Goal: Task Accomplishment & Management: Complete application form

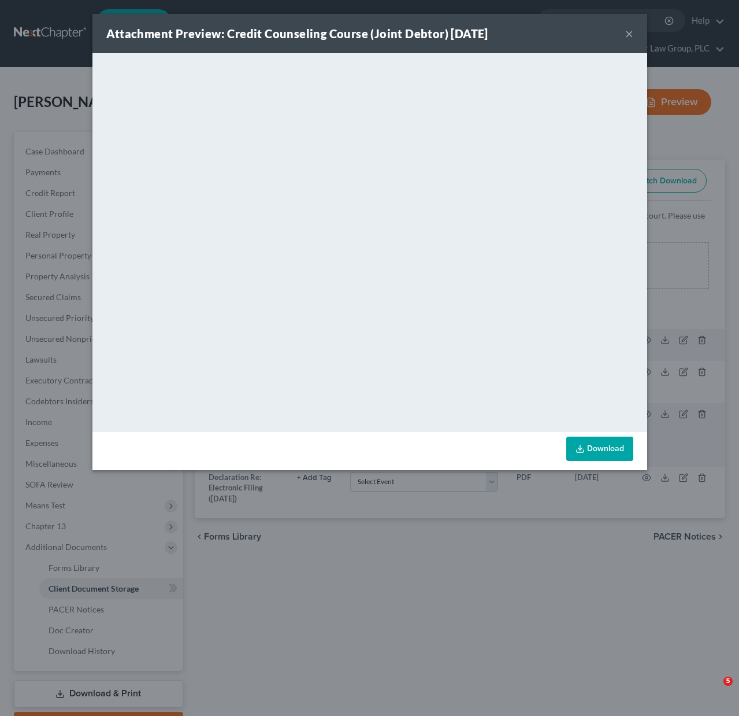
select select "14"
click at [628, 38] on button "×" at bounding box center [629, 34] width 8 height 14
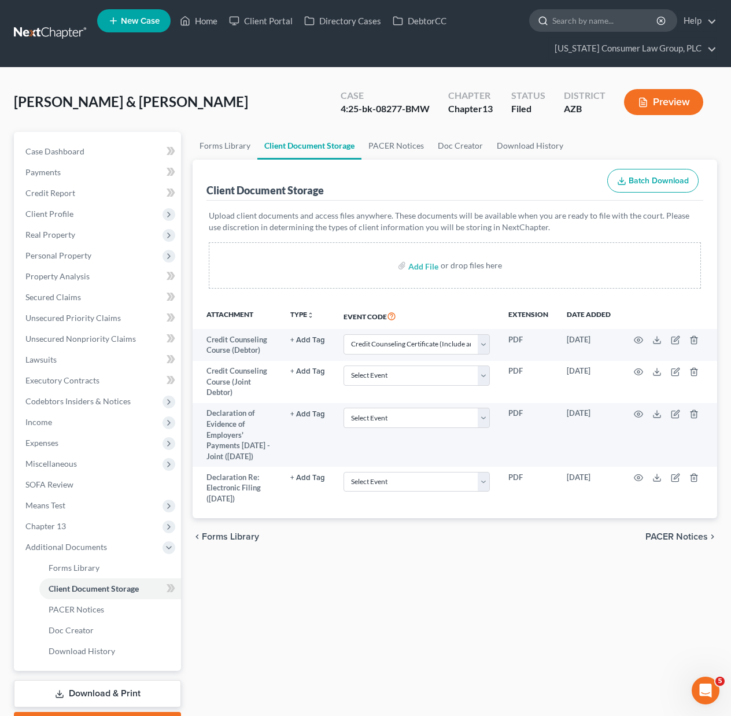
click at [622, 20] on input "search" at bounding box center [605, 20] width 106 height 21
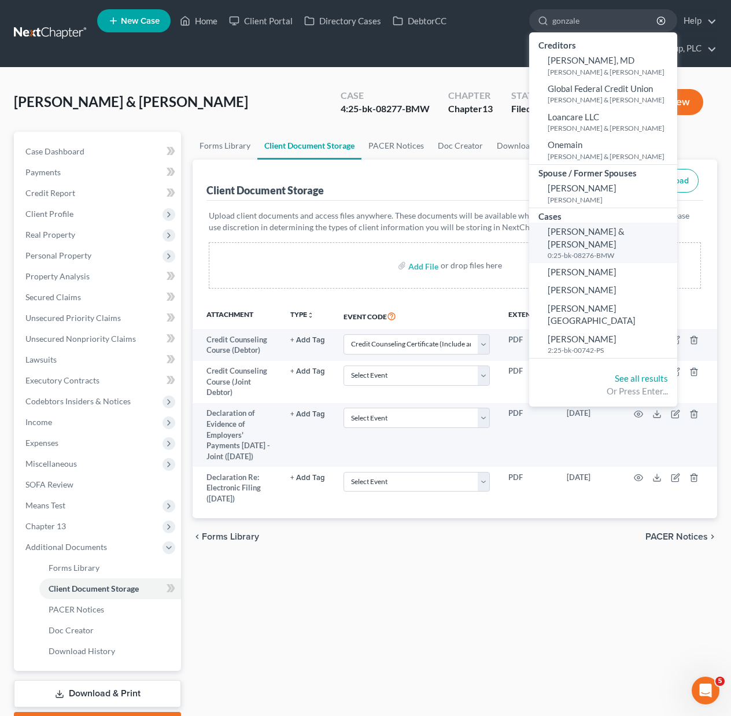
type input "gonzale"
click at [560, 233] on span "[PERSON_NAME] & [PERSON_NAME]" at bounding box center [585, 237] width 77 height 23
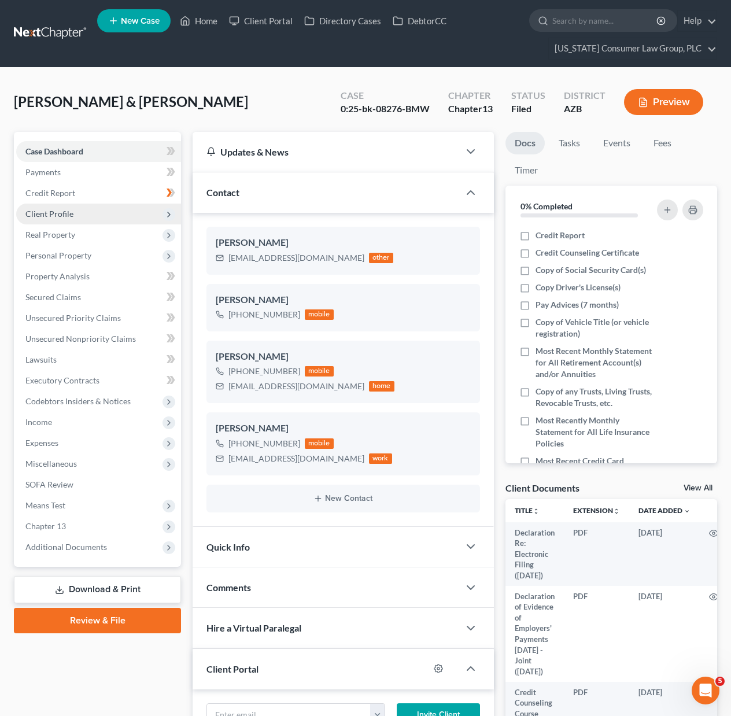
click at [49, 214] on span "Client Profile" at bounding box center [49, 214] width 48 height 10
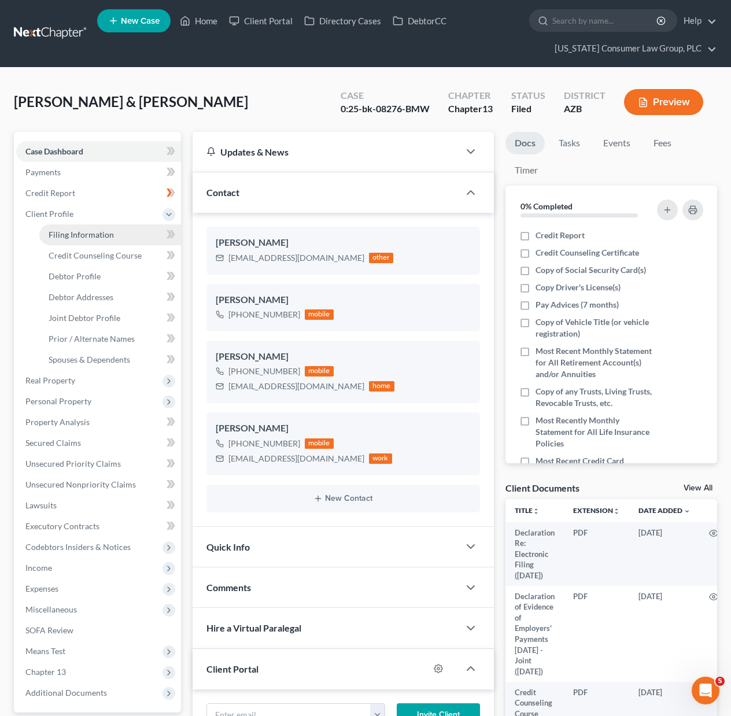
click at [62, 232] on span "Filing Information" at bounding box center [81, 234] width 65 height 10
select select "1"
select select "3"
select select "4"
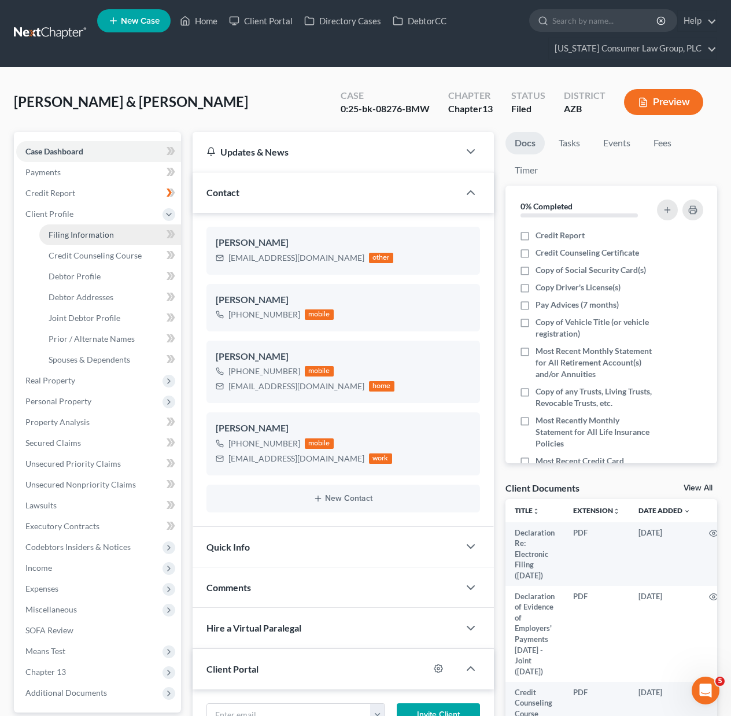
select select "0"
select select "3"
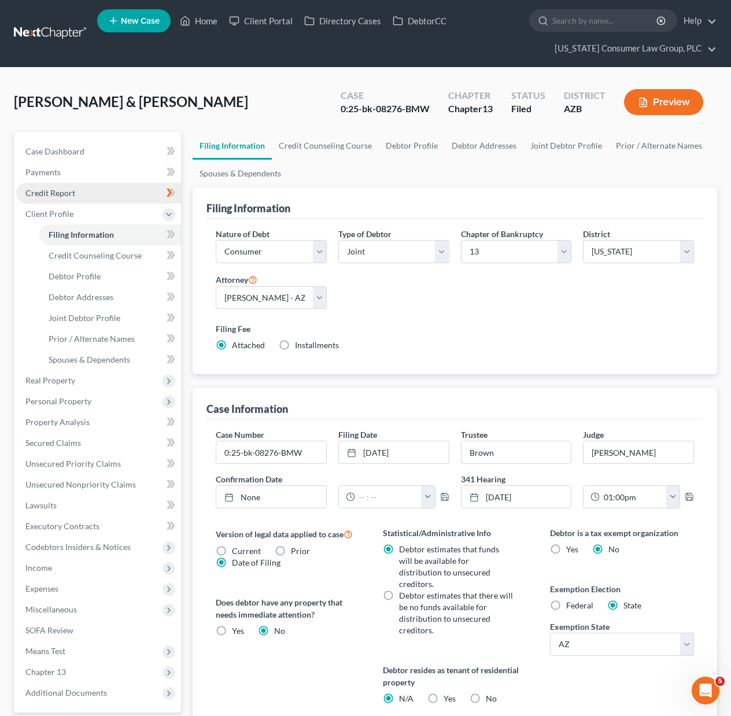
click at [51, 188] on span "Credit Report" at bounding box center [50, 193] width 50 height 10
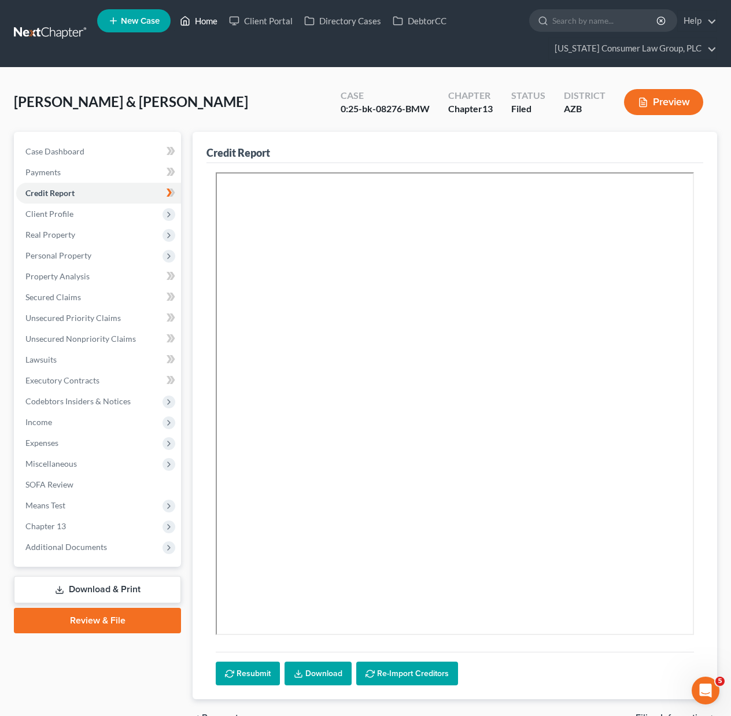
click at [199, 17] on link "Home" at bounding box center [198, 20] width 49 height 21
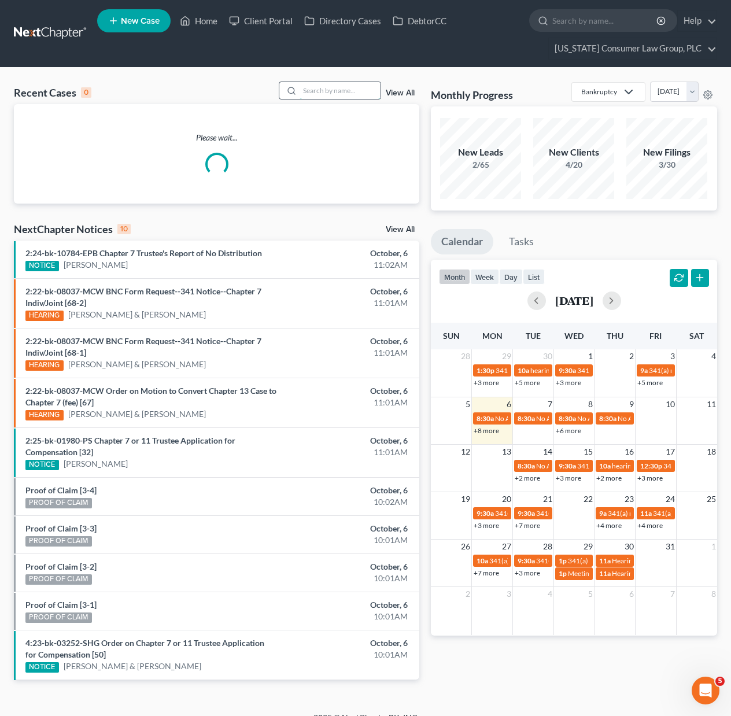
click at [350, 87] on input "search" at bounding box center [339, 90] width 81 height 17
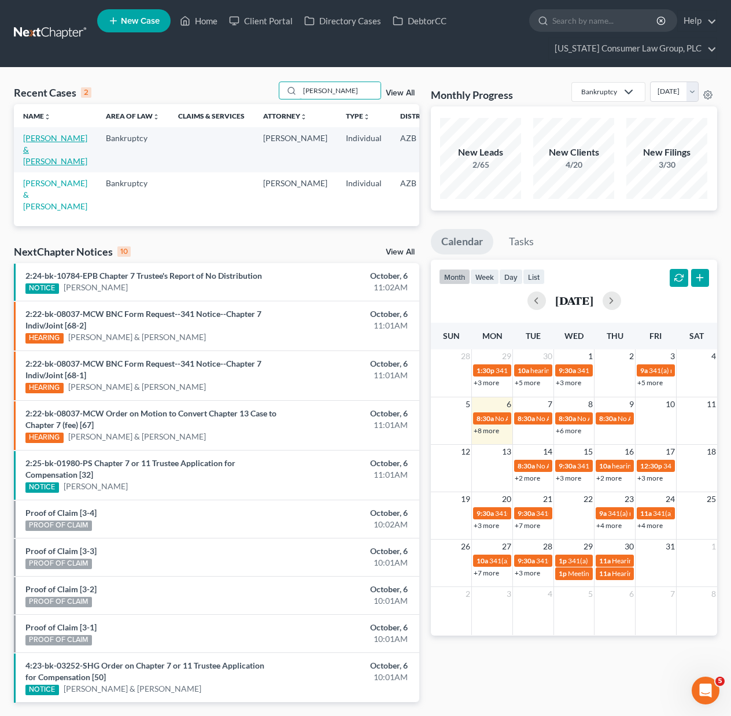
type input "[PERSON_NAME]"
click at [34, 149] on link "[PERSON_NAME] & [PERSON_NAME]" at bounding box center [55, 149] width 64 height 33
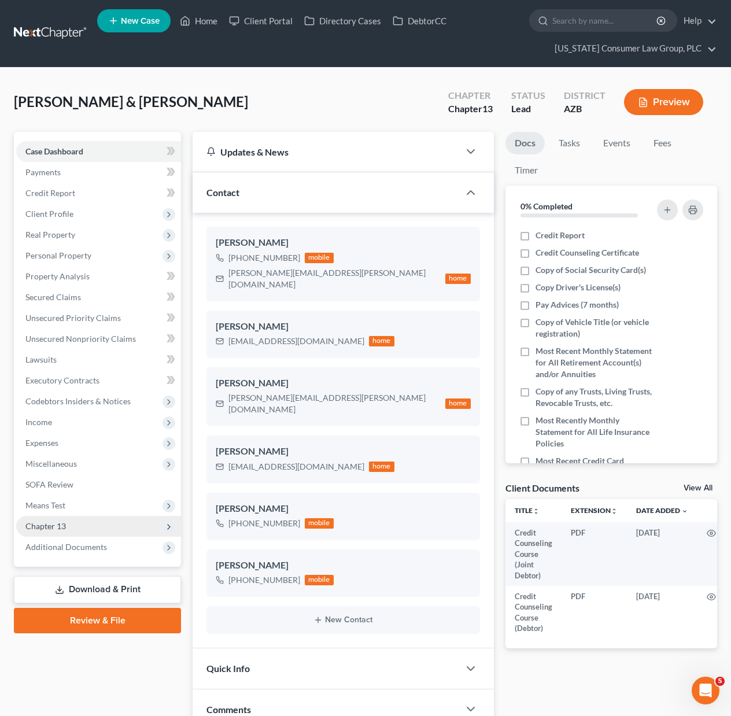
click at [50, 528] on span "Chapter 13" at bounding box center [45, 526] width 40 height 10
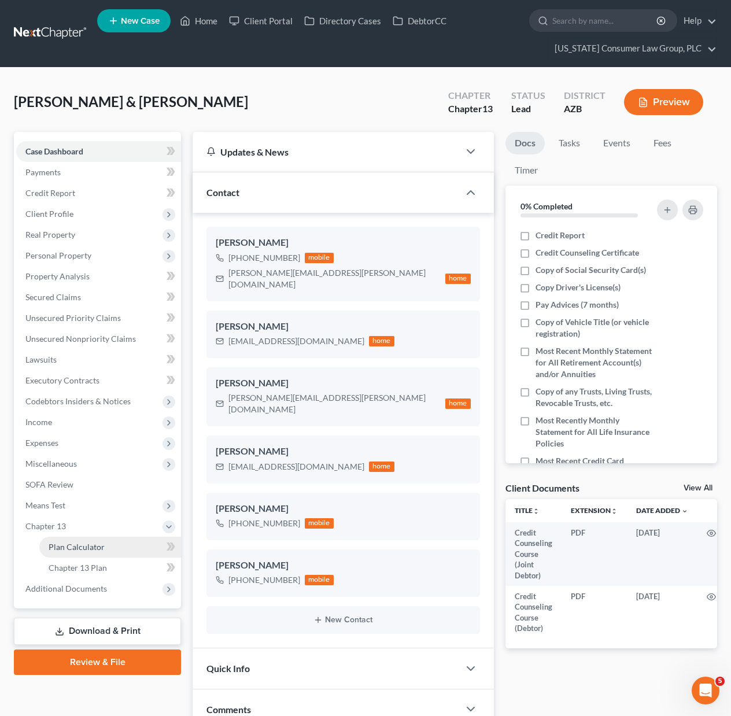
click at [53, 540] on link "Plan Calculator" at bounding box center [110, 546] width 142 height 21
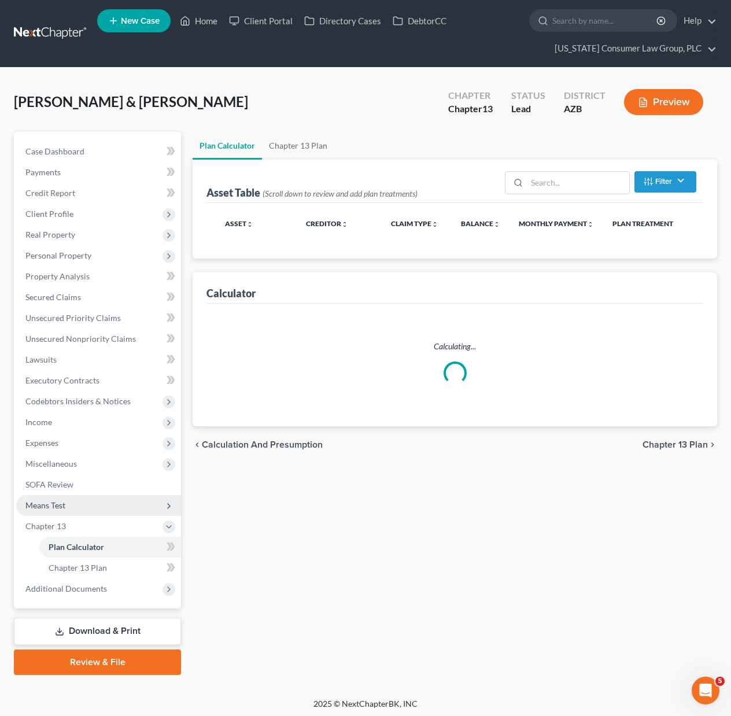
select select "59"
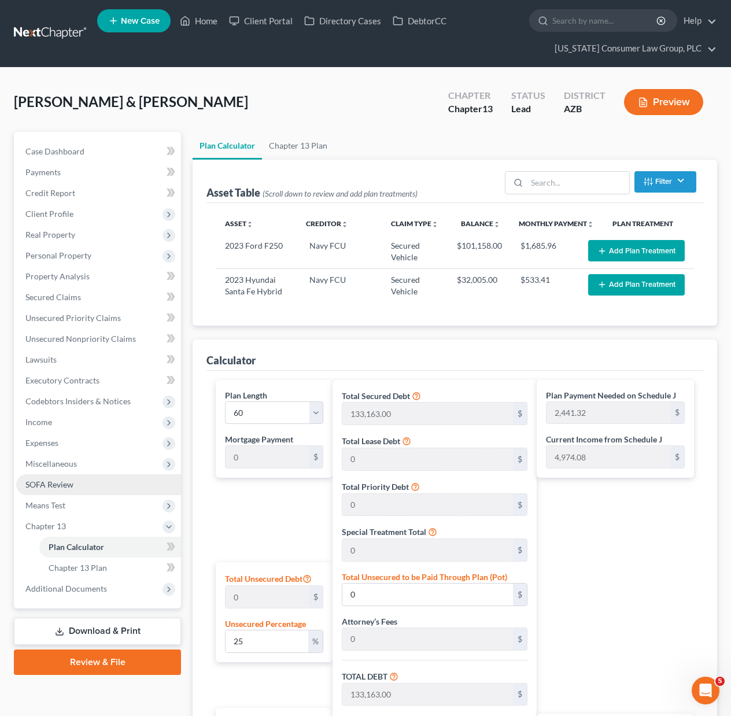
click at [53, 480] on span "SOFA Review" at bounding box center [49, 484] width 48 height 10
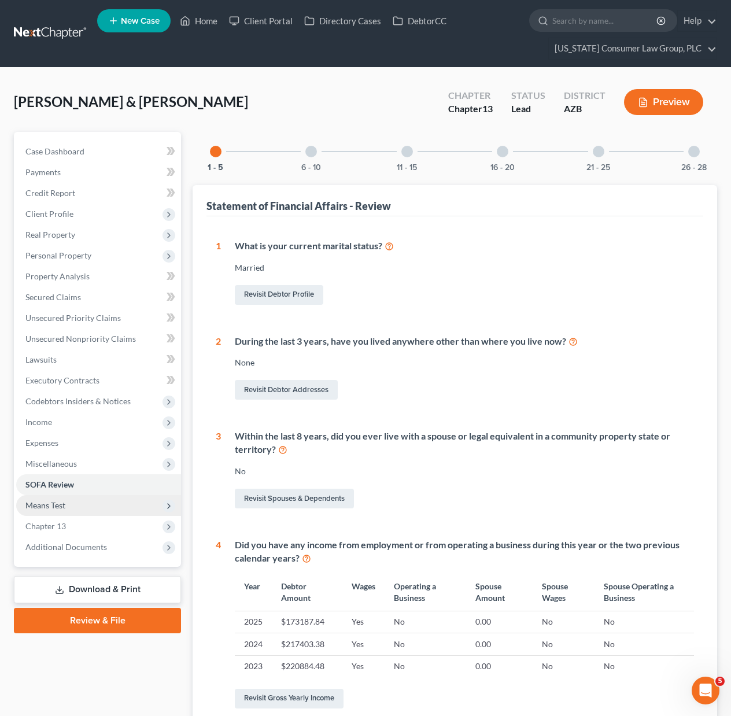
click at [51, 503] on span "Means Test" at bounding box center [45, 505] width 40 height 10
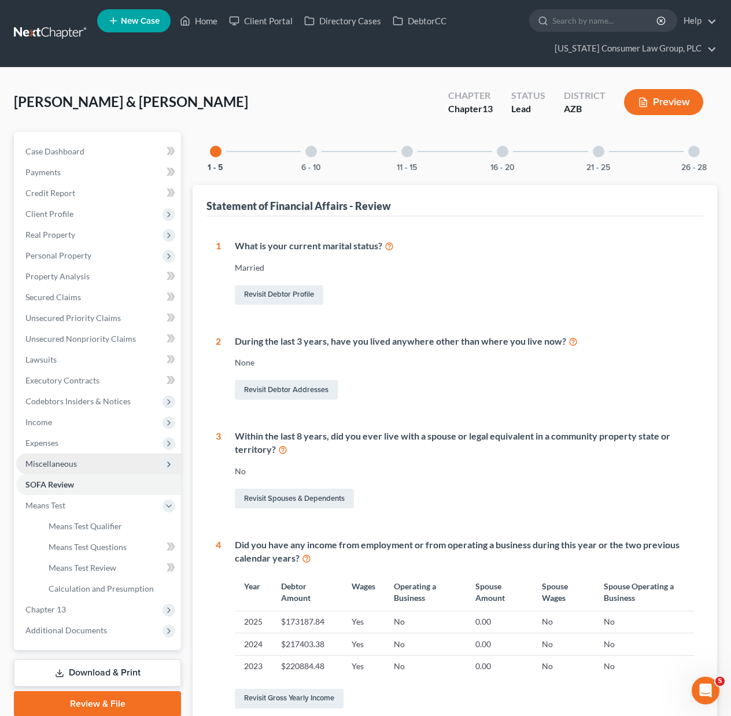
click at [50, 463] on span "Miscellaneous" at bounding box center [50, 463] width 51 height 10
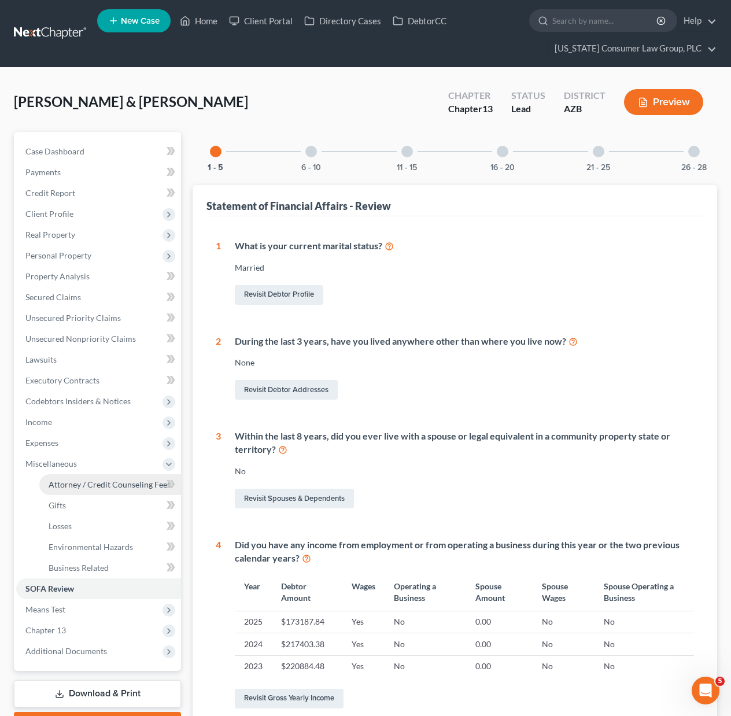
click at [60, 484] on span "Attorney / Credit Counseling Fees" at bounding box center [110, 484] width 122 height 10
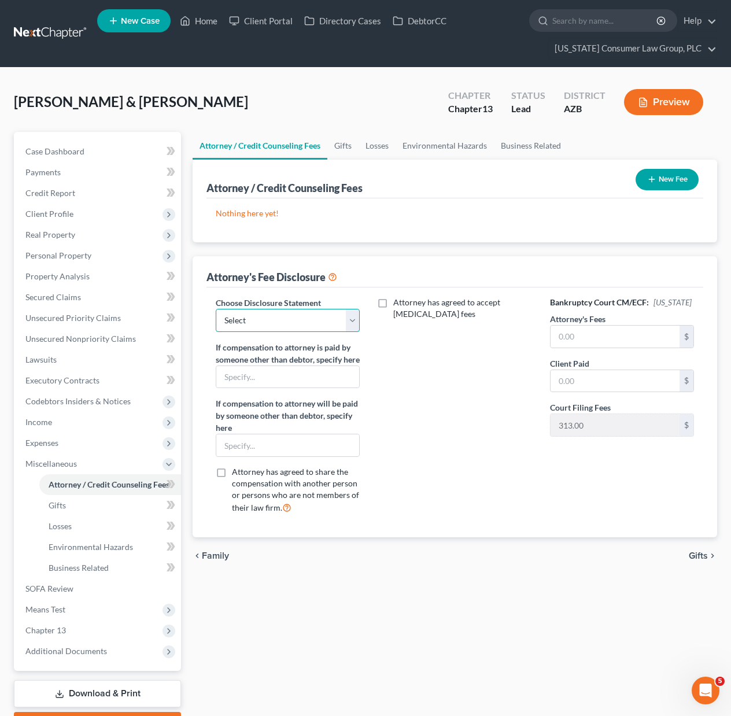
click at [353, 318] on select "Select Bold Disclosure Bradford Alpha Disclosure [PERSON_NAME] [PERSON_NAME] Di…" at bounding box center [288, 320] width 144 height 23
select select "10"
click at [216, 309] on select "Select Bold Disclosure Bradford Alpha Disclosure [PERSON_NAME] [PERSON_NAME] Di…" at bounding box center [288, 320] width 144 height 23
click at [579, 330] on input "text" at bounding box center [614, 336] width 129 height 22
type input "5,500"
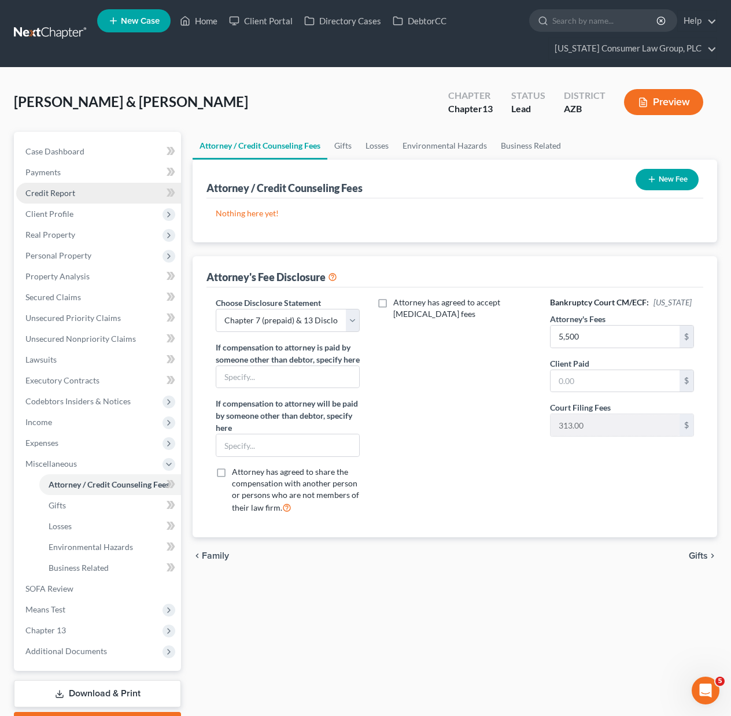
click at [50, 195] on span "Credit Report" at bounding box center [50, 193] width 50 height 10
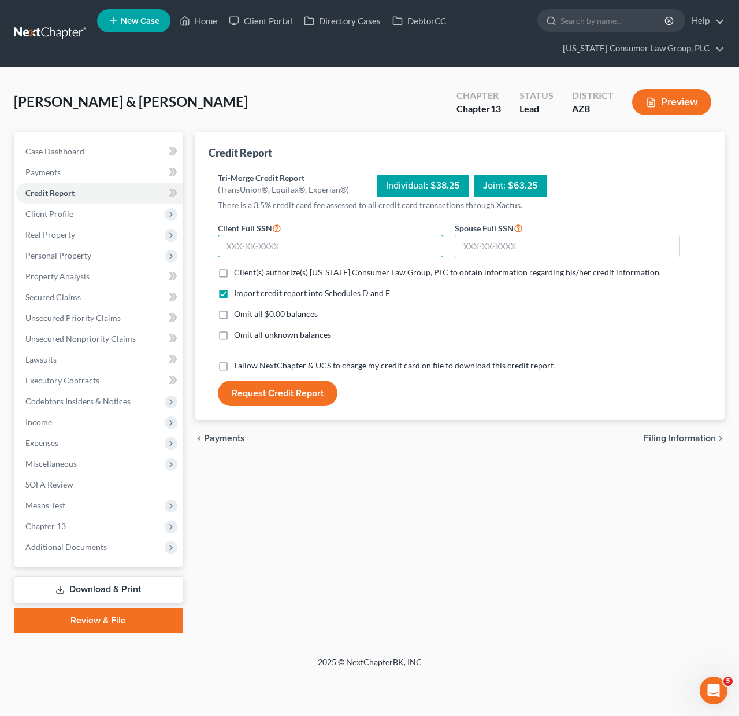
click at [242, 243] on input "text" at bounding box center [330, 246] width 225 height 23
type input "600-80-1540"
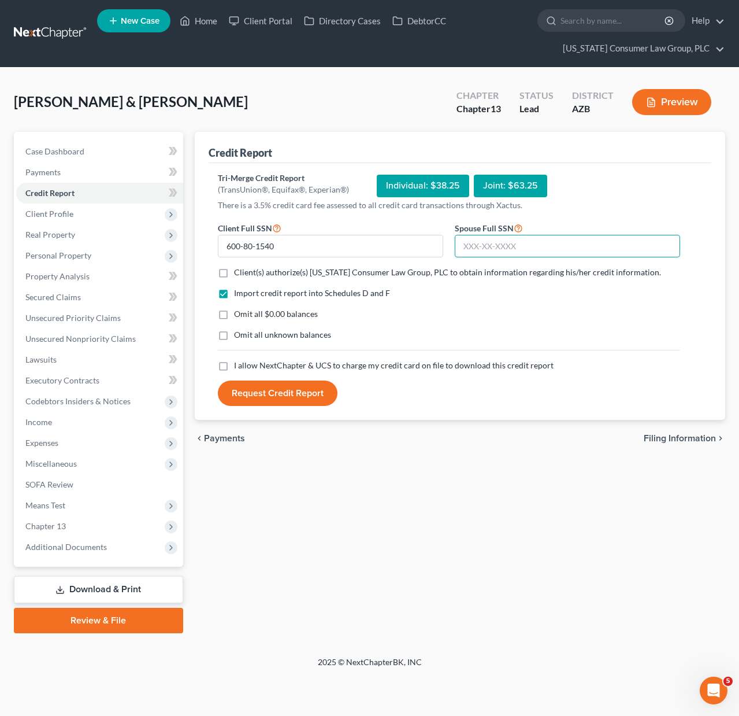
click at [515, 238] on input "text" at bounding box center [567, 246] width 225 height 23
type input "552-93-8609"
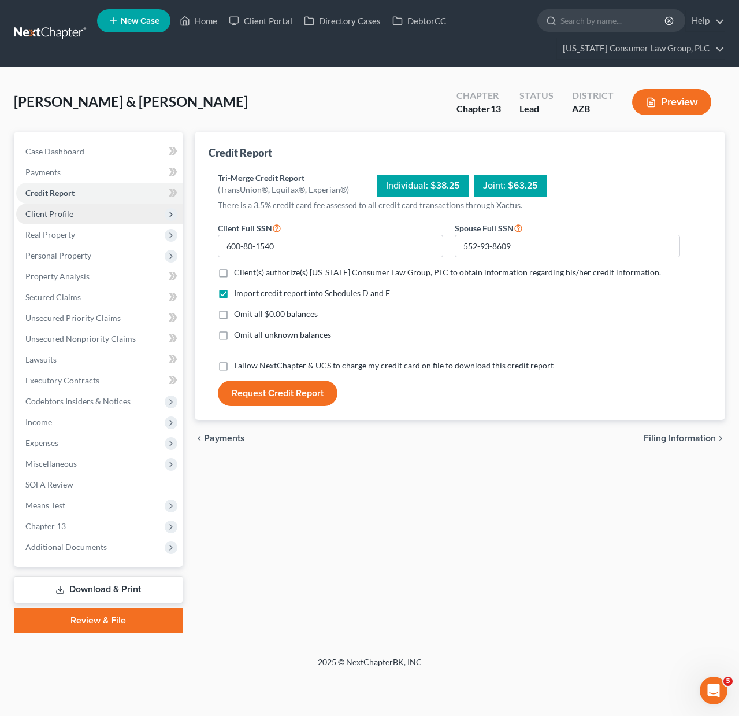
click at [55, 212] on span "Client Profile" at bounding box center [49, 214] width 48 height 10
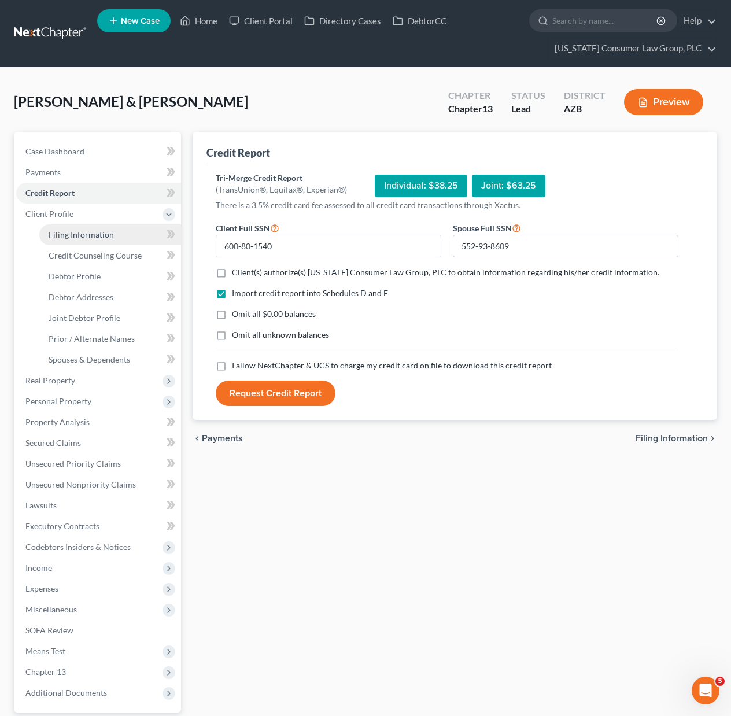
click at [65, 232] on span "Filing Information" at bounding box center [81, 234] width 65 height 10
select select "1"
select select "3"
select select "4"
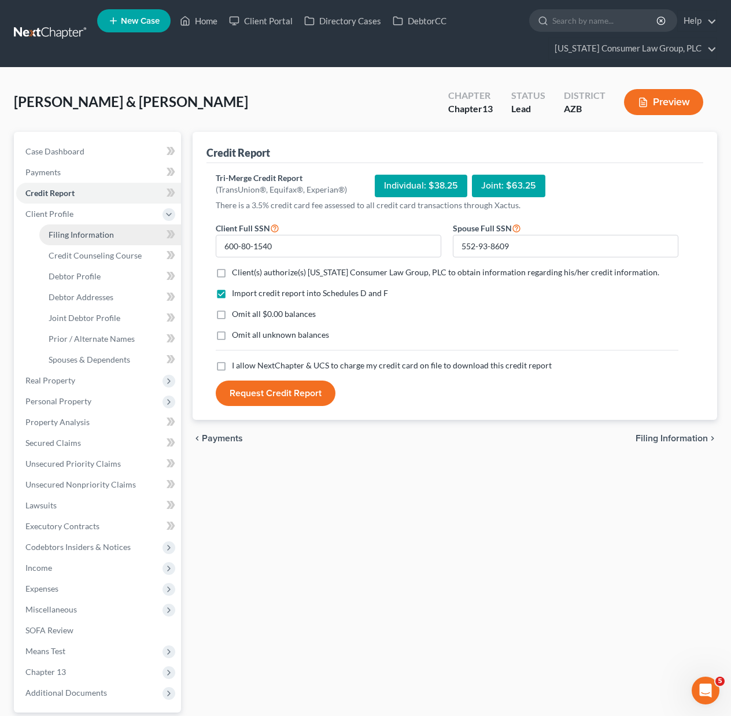
select select "0"
select select "3"
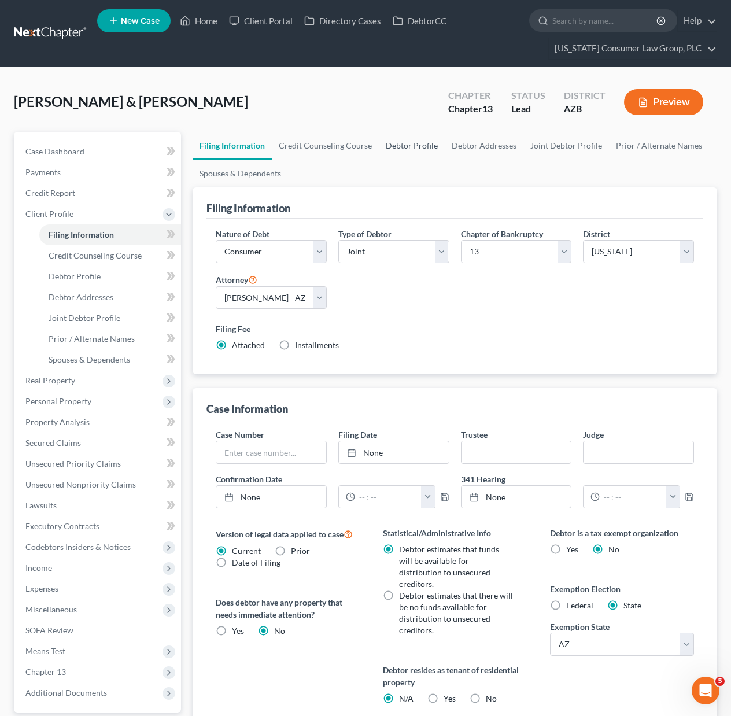
click at [391, 146] on link "Debtor Profile" at bounding box center [412, 146] width 66 height 28
select select "1"
select select "4"
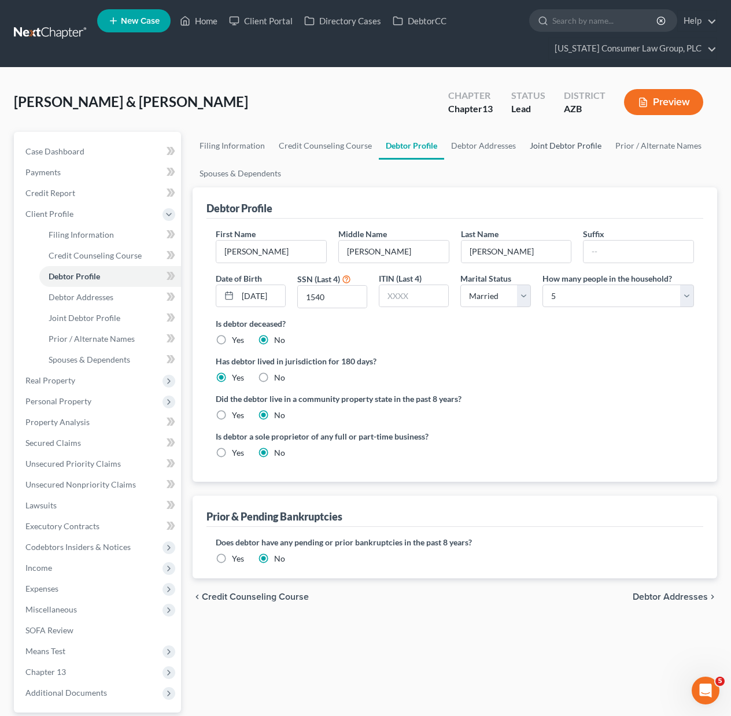
click at [556, 142] on link "Joint Debtor Profile" at bounding box center [565, 146] width 86 height 28
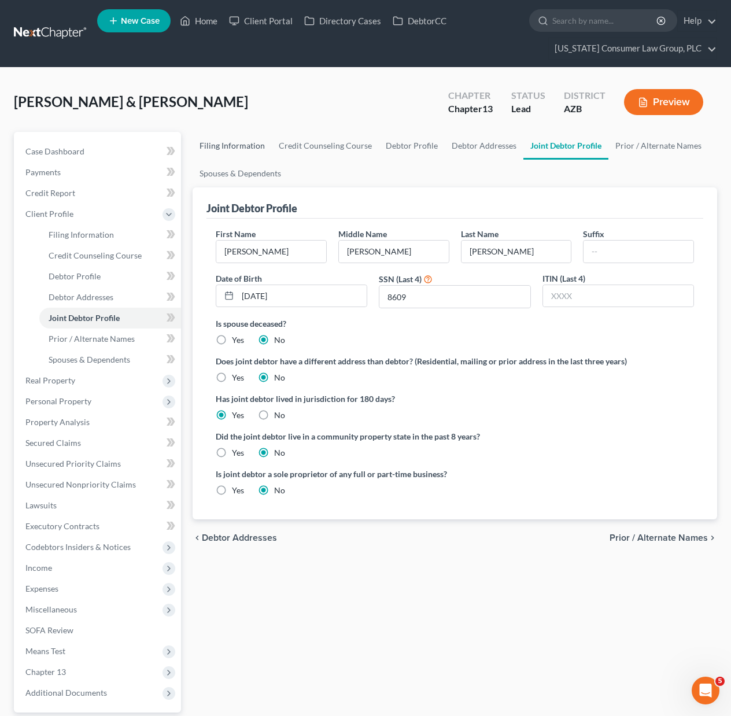
click at [242, 138] on link "Filing Information" at bounding box center [231, 146] width 79 height 28
select select "1"
select select "3"
select select "4"
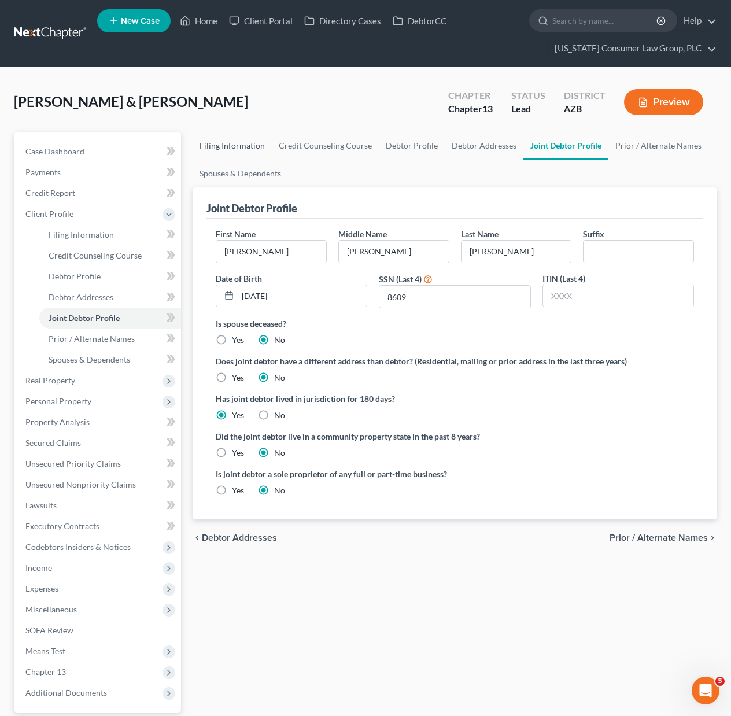
select select "0"
select select "3"
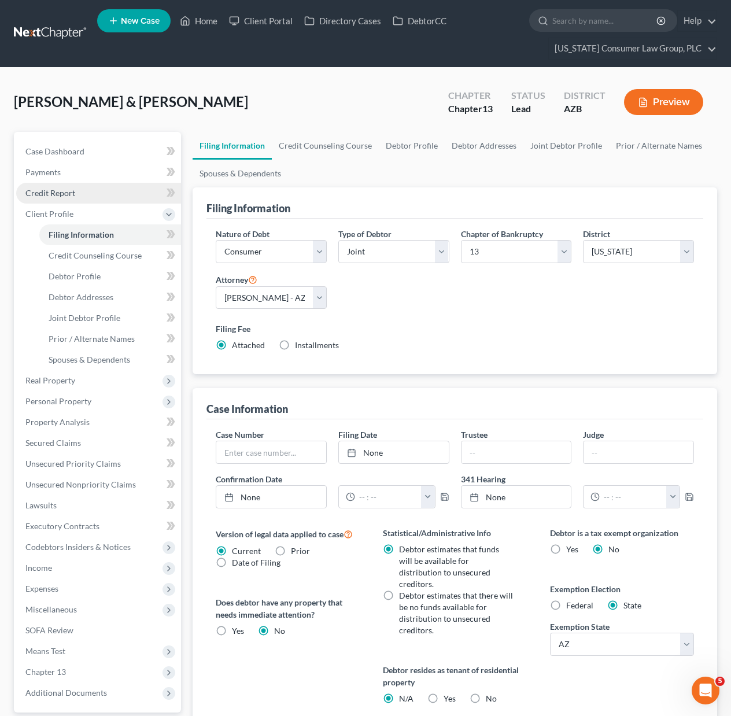
click at [64, 194] on span "Credit Report" at bounding box center [50, 193] width 50 height 10
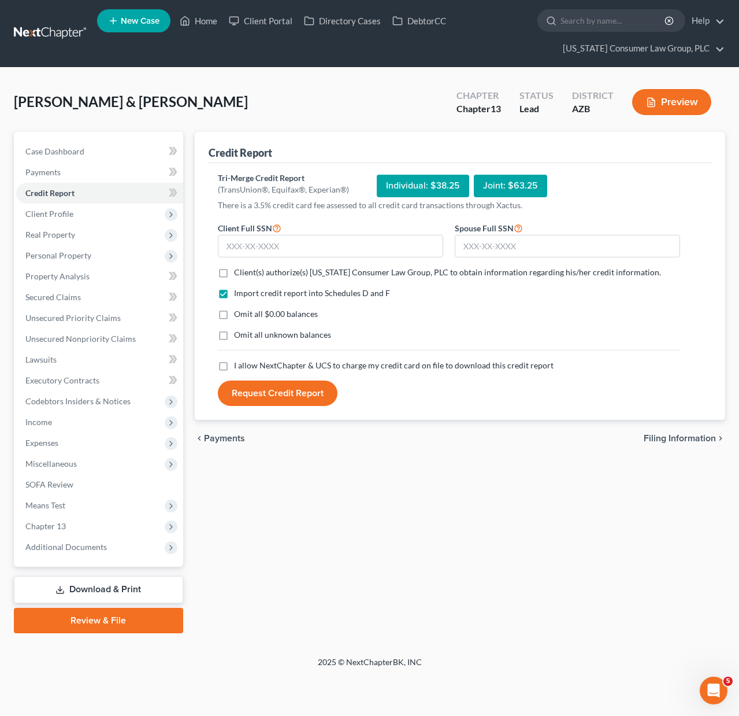
click at [234, 272] on label "Client(s) authorize(s) [US_STATE] Consumer Law Group, PLC to obtain information…" at bounding box center [447, 272] width 427 height 12
click at [239, 272] on input "Client(s) authorize(s) [US_STATE] Consumer Law Group, PLC to obtain information…" at bounding box center [243, 270] width 8 height 8
checkbox input "true"
click at [234, 367] on label "I allow NextChapter & UCS to charge my credit card on file to download this cre…" at bounding box center [394, 365] width 320 height 12
click at [239, 367] on input "I allow NextChapter & UCS to charge my credit card on file to download this cre…" at bounding box center [243, 363] width 8 height 8
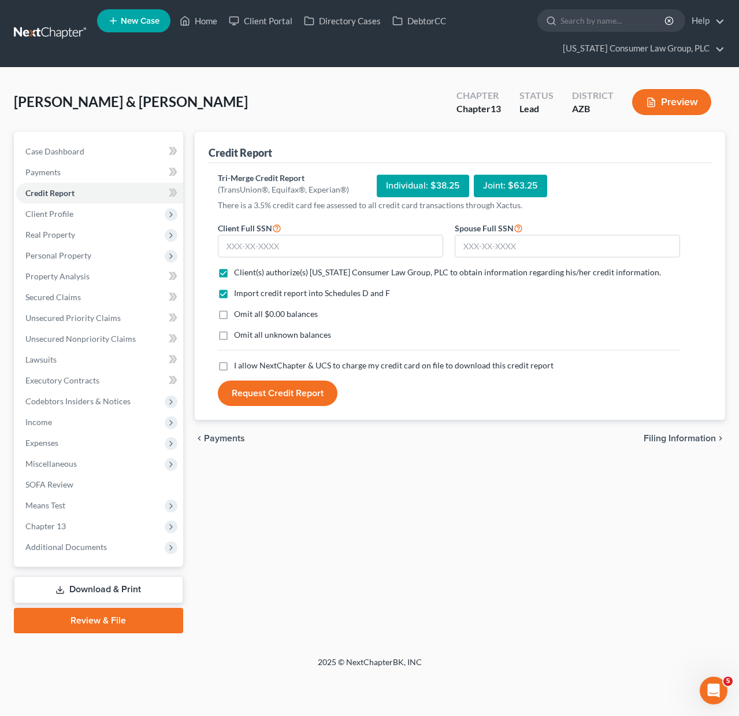
checkbox input "true"
click at [476, 250] on input "text" at bounding box center [567, 246] width 225 height 23
type input "552-93-8609"
click at [257, 246] on input "text" at bounding box center [330, 246] width 225 height 23
type input "600-80-1540"
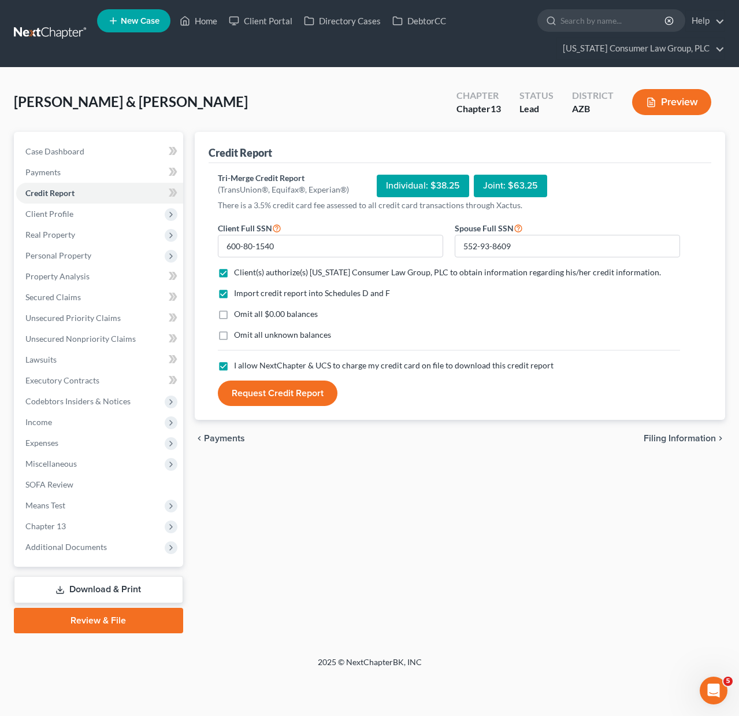
click at [280, 395] on button "Request Credit Report" at bounding box center [278, 392] width 120 height 25
